Goal: Find specific page/section: Find specific page/section

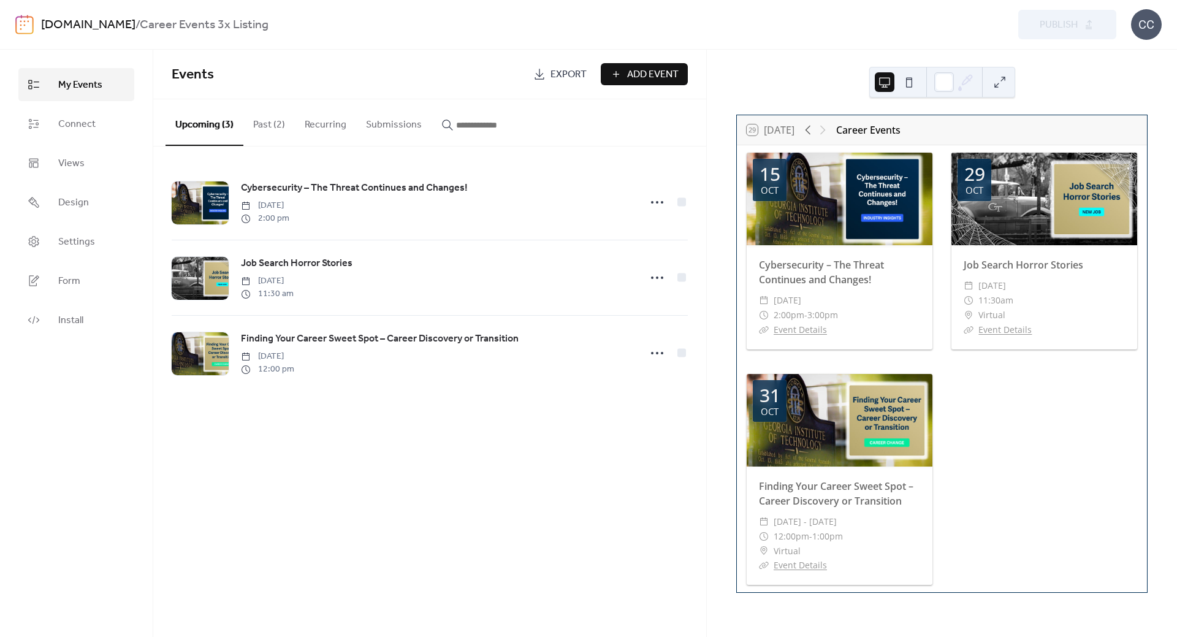
click at [70, 26] on link "[DOMAIN_NAME]" at bounding box center [88, 24] width 94 height 23
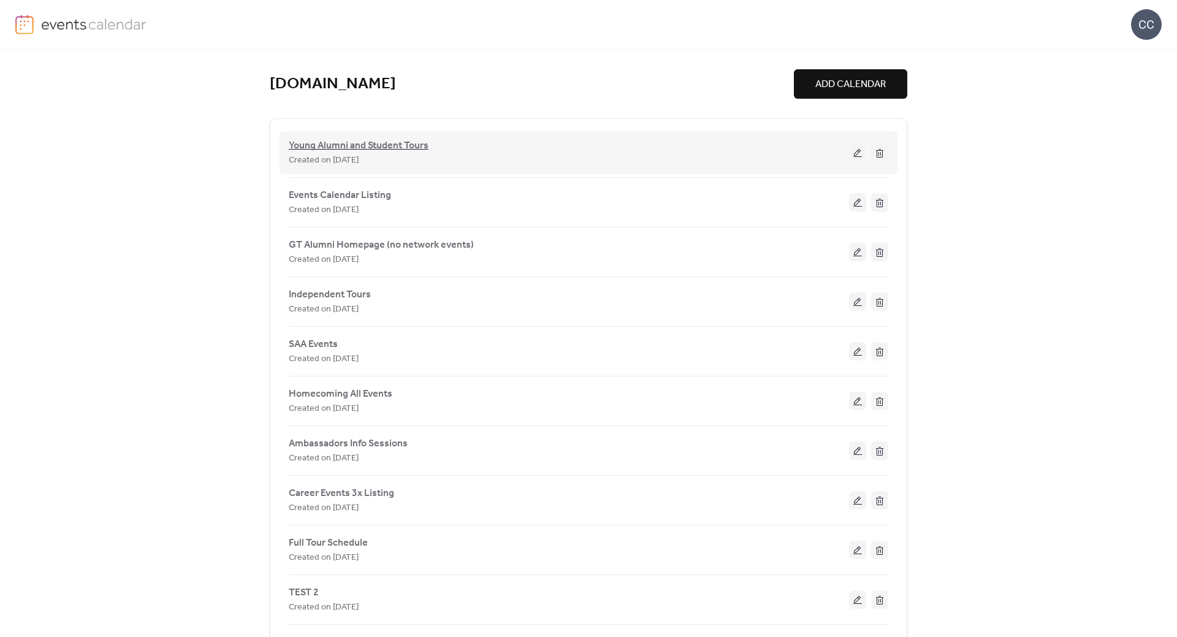
click at [387, 145] on span "Young Alumni and Student Tours" at bounding box center [359, 146] width 140 height 15
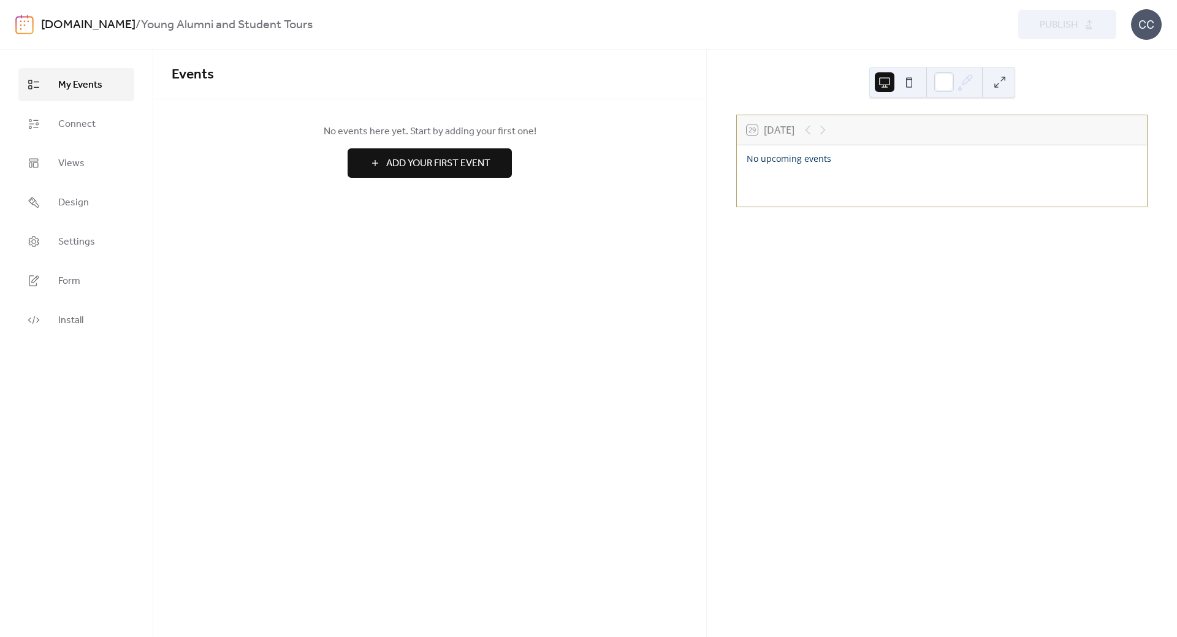
click at [72, 25] on link "[DOMAIN_NAME]" at bounding box center [88, 24] width 94 height 23
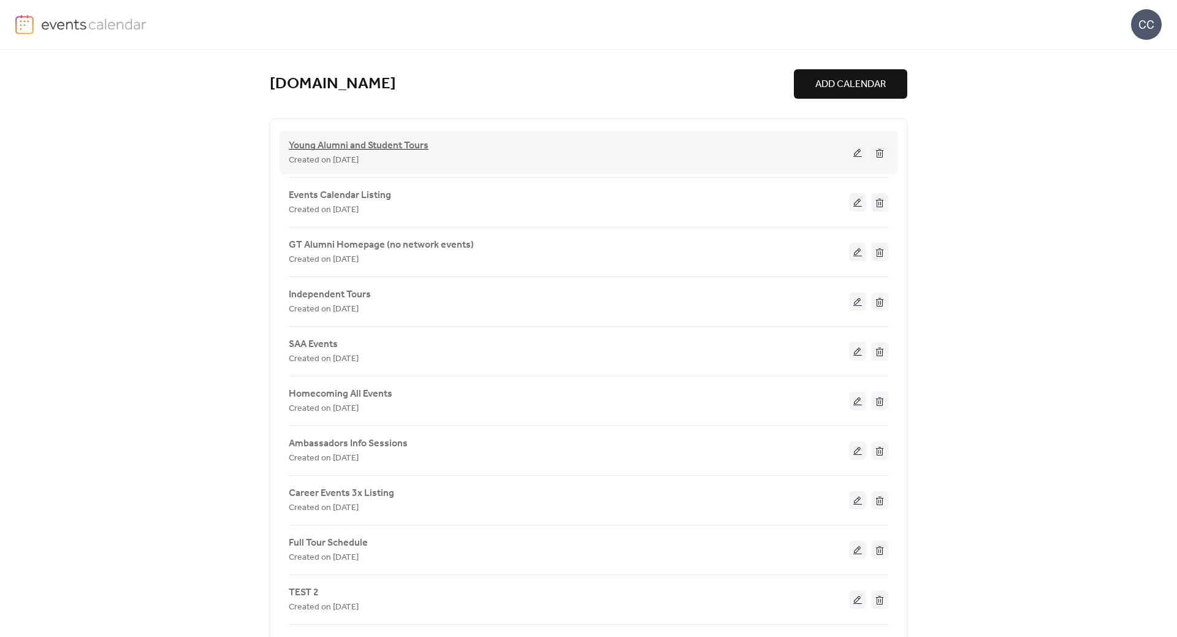
click at [382, 145] on span "Young Alumni and Student Tours" at bounding box center [359, 146] width 140 height 15
